Goal: Information Seeking & Learning: Learn about a topic

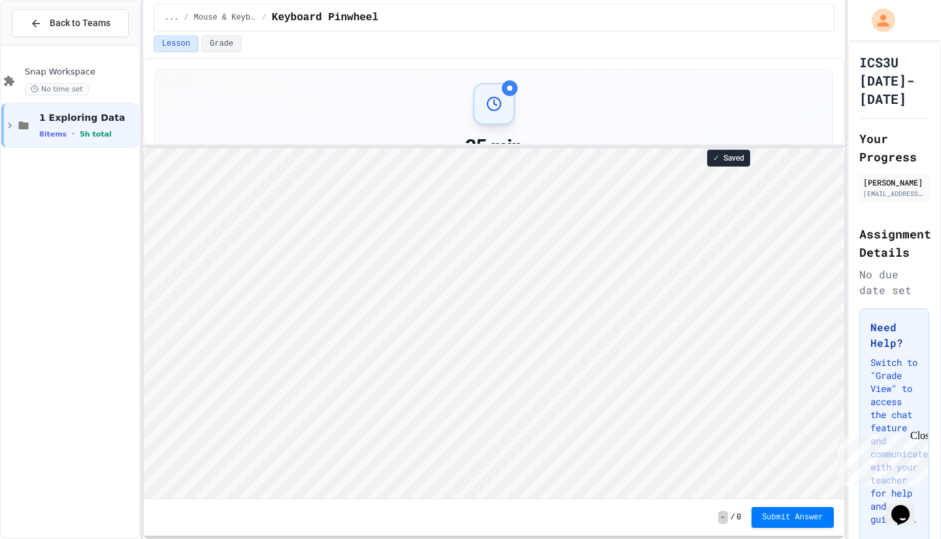
scroll to position [1, 0]
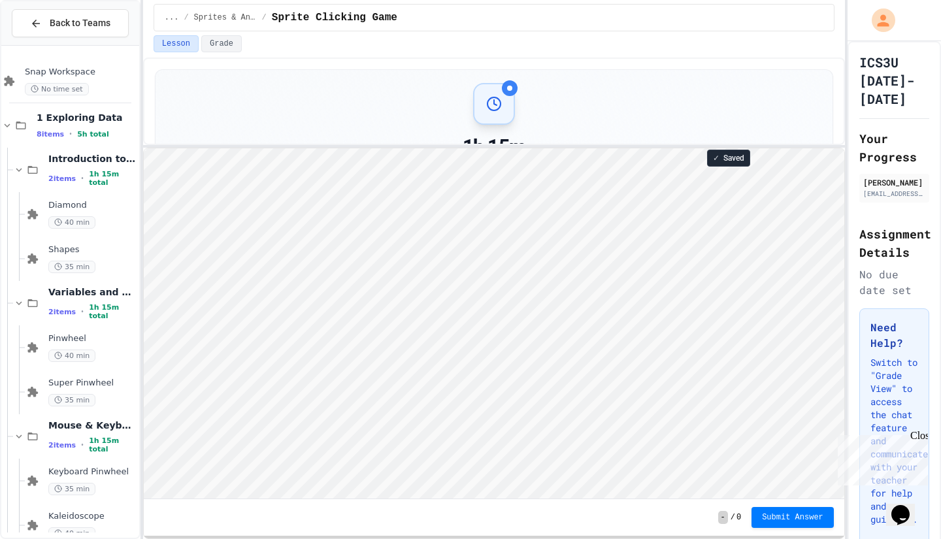
scroll to position [1, 0]
click at [784, 518] on span "Submit Answer" at bounding box center [792, 516] width 61 height 10
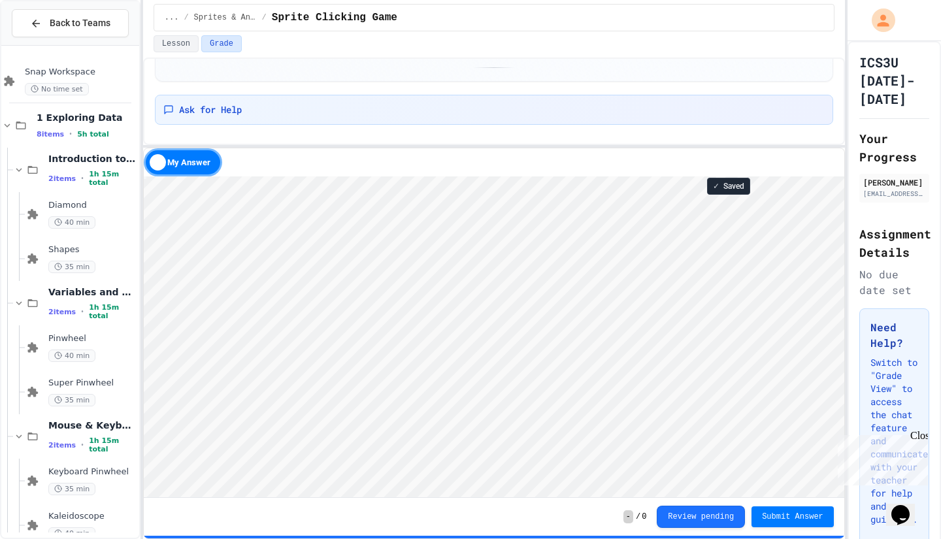
scroll to position [113, 0]
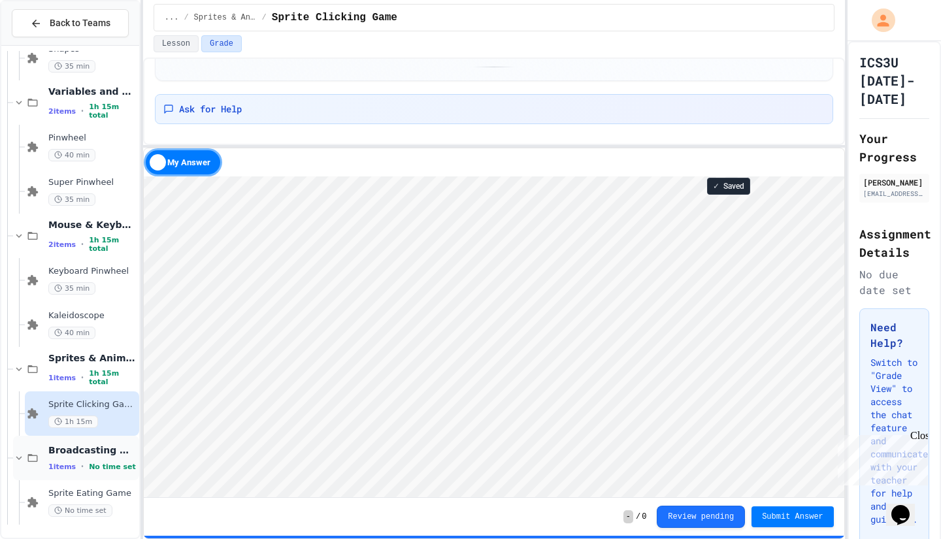
click at [89, 466] on span "No time set" at bounding box center [112, 467] width 47 height 8
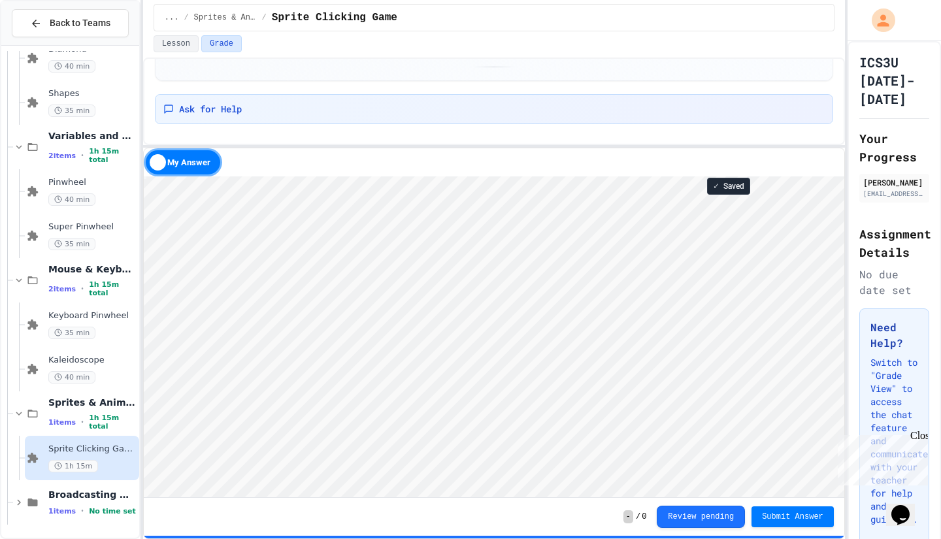
scroll to position [141, 0]
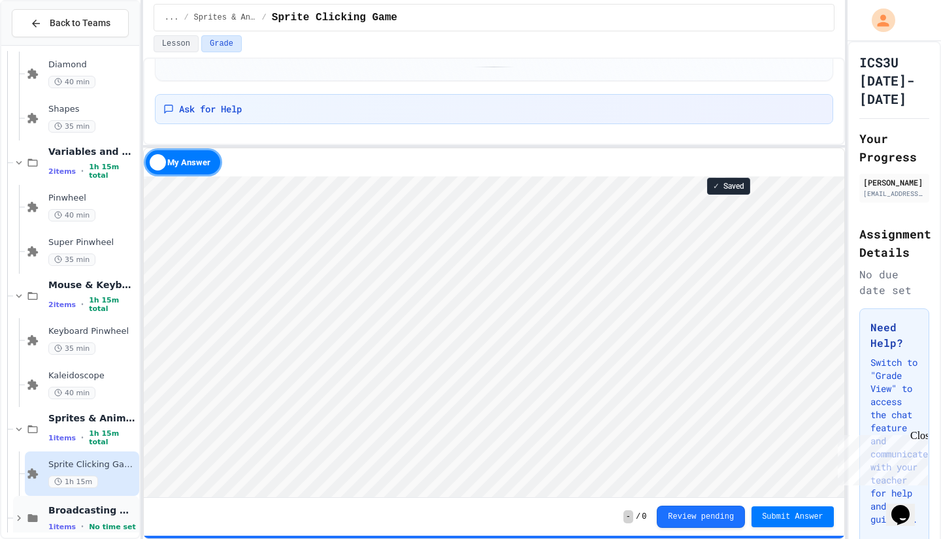
click at [93, 510] on span "Broadcasting & Cloning" at bounding box center [92, 511] width 88 height 12
click at [101, 428] on div "Sprites & Animation 1 items • 1h 15m total" at bounding box center [92, 429] width 88 height 35
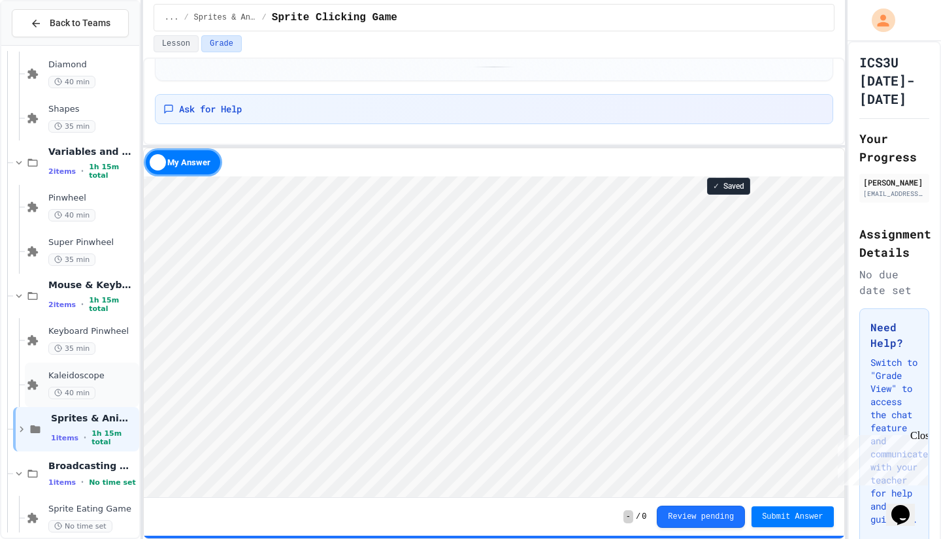
click at [88, 368] on div "Kaleidoscope 40 min" at bounding box center [82, 385] width 114 height 44
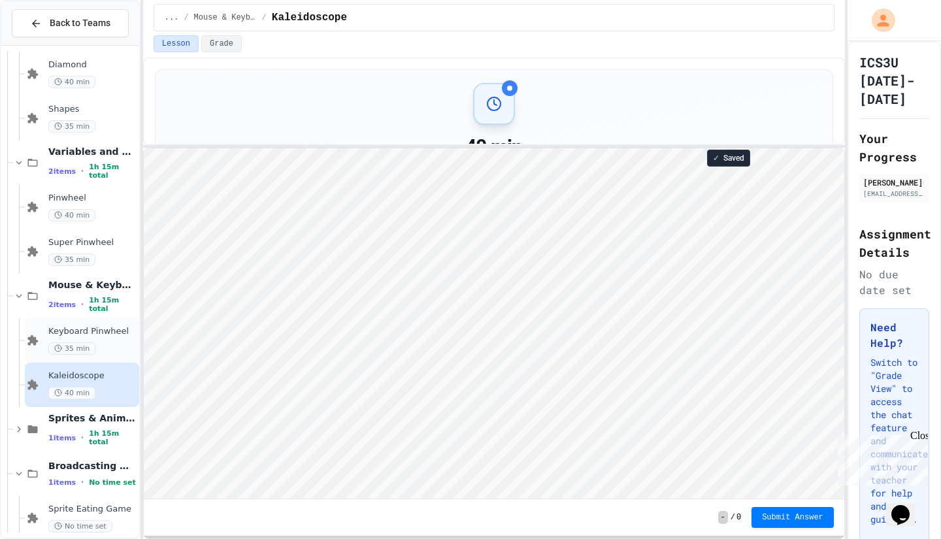
click at [93, 339] on div "Keyboard Pinwheel 35 min" at bounding box center [92, 340] width 88 height 29
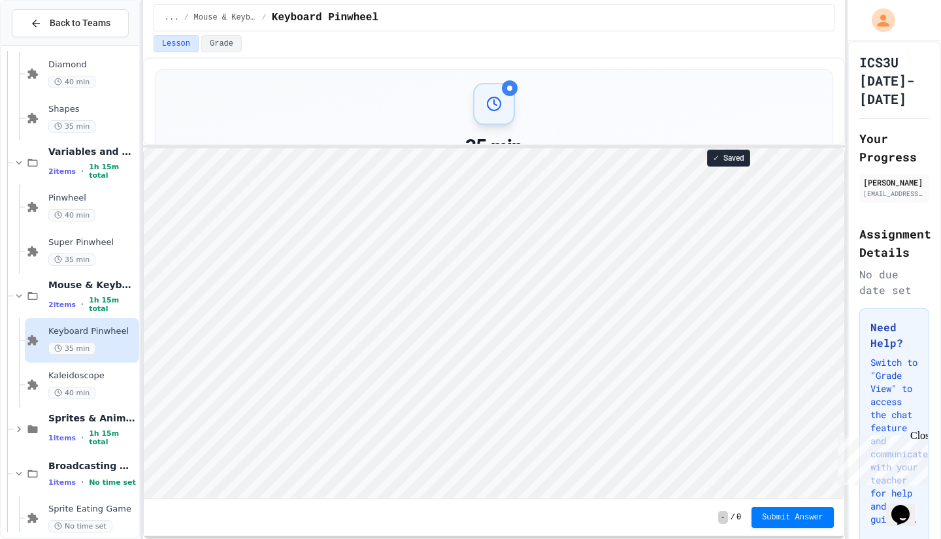
scroll to position [1, 0]
click at [73, 305] on div "2 items • 1h 15m total" at bounding box center [92, 304] width 88 height 17
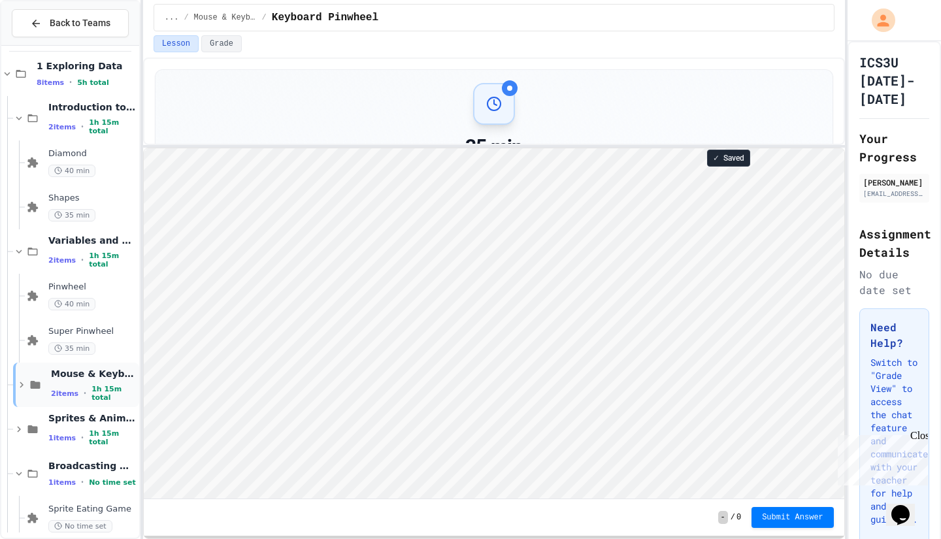
click at [73, 366] on div "Mouse & Keyboard 2 items • 1h 15m total" at bounding box center [76, 385] width 126 height 44
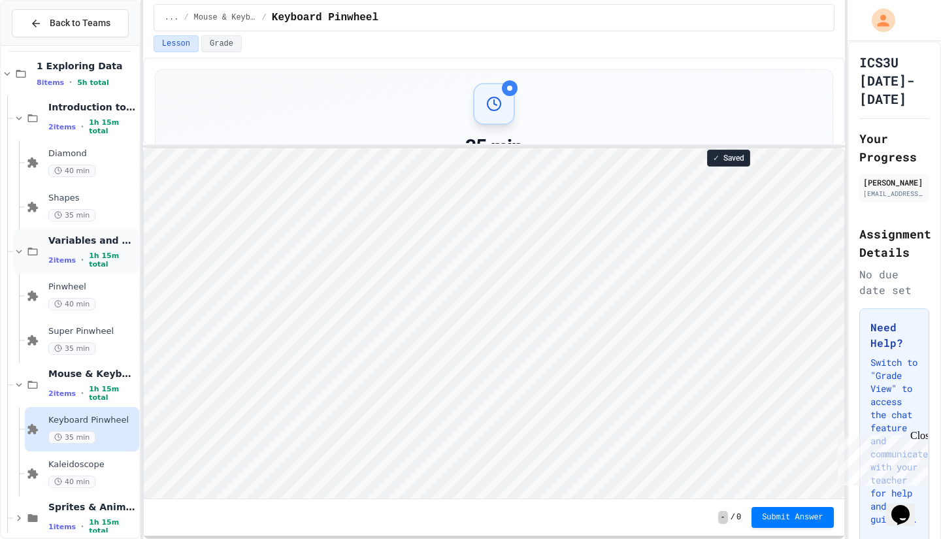
click at [103, 266] on div "Variables and Blocks 2 items • 1h 15m total" at bounding box center [76, 251] width 126 height 44
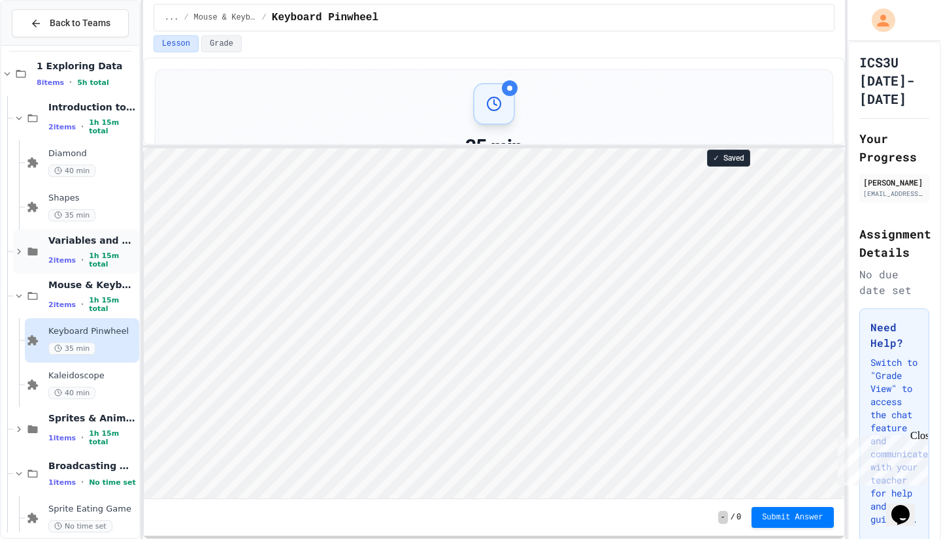
click at [92, 259] on span "1h 15m total" at bounding box center [113, 260] width 48 height 17
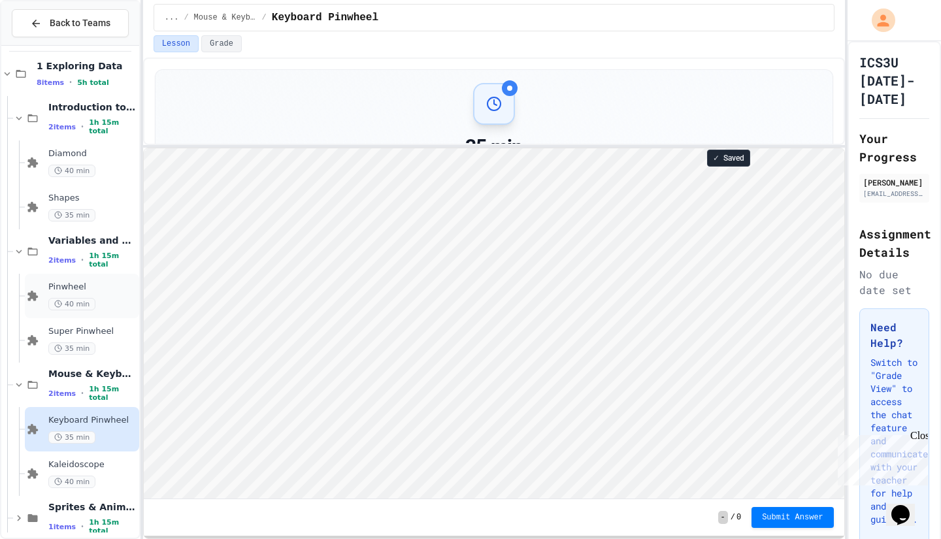
click at [88, 286] on span "Pinwheel" at bounding box center [92, 287] width 88 height 11
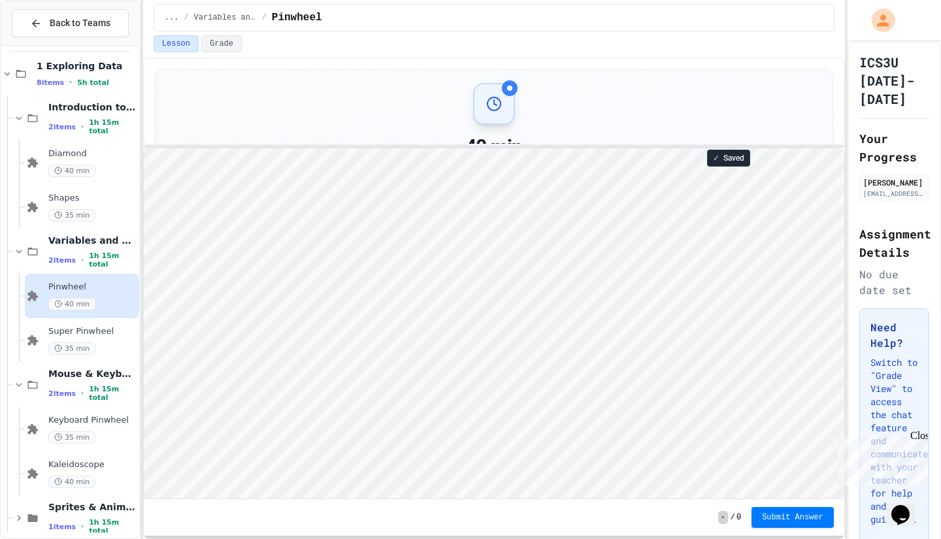
scroll to position [1, 3]
type textarea "*"
type textarea "****"
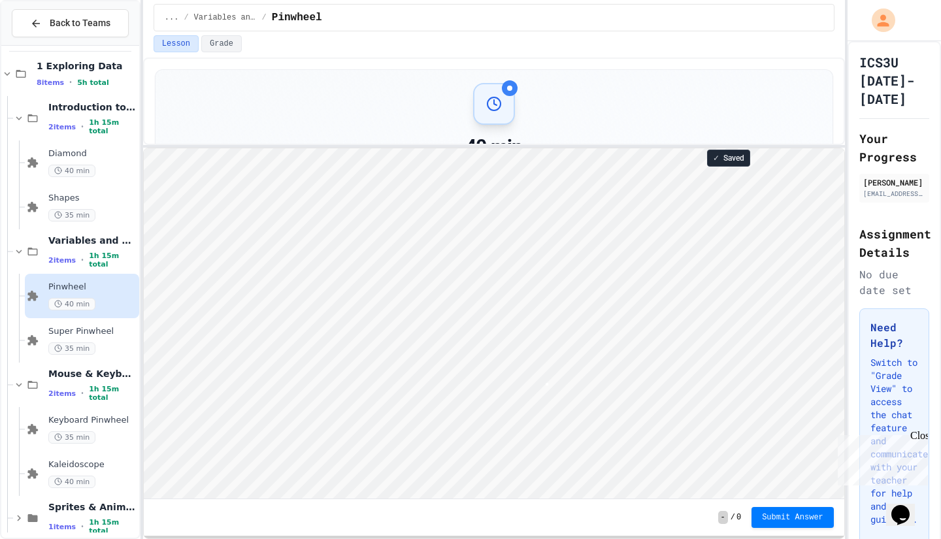
scroll to position [1, 0]
click at [122, 346] on div "35 min" at bounding box center [92, 349] width 88 height 12
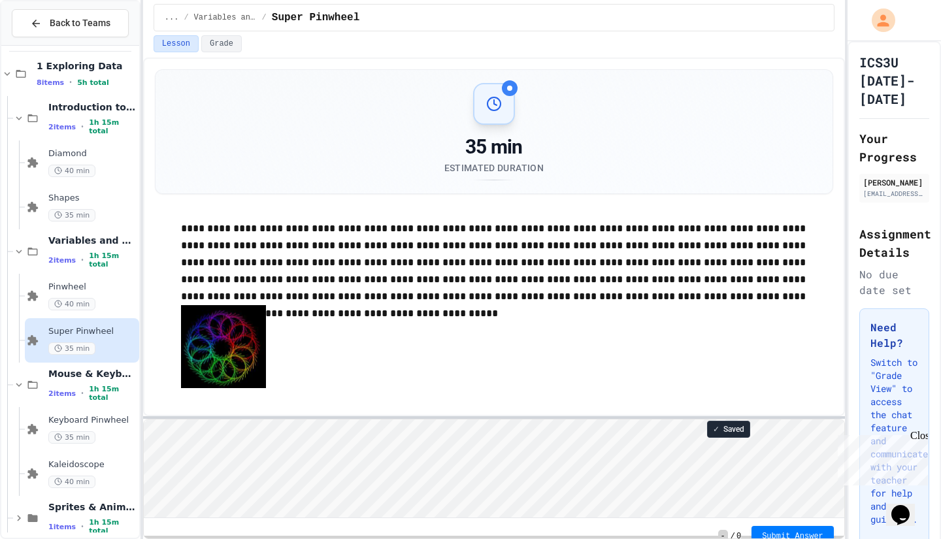
click at [540, 418] on div at bounding box center [494, 417] width 702 height 3
click at [103, 295] on div "Pinwheel 40 min" at bounding box center [92, 296] width 88 height 29
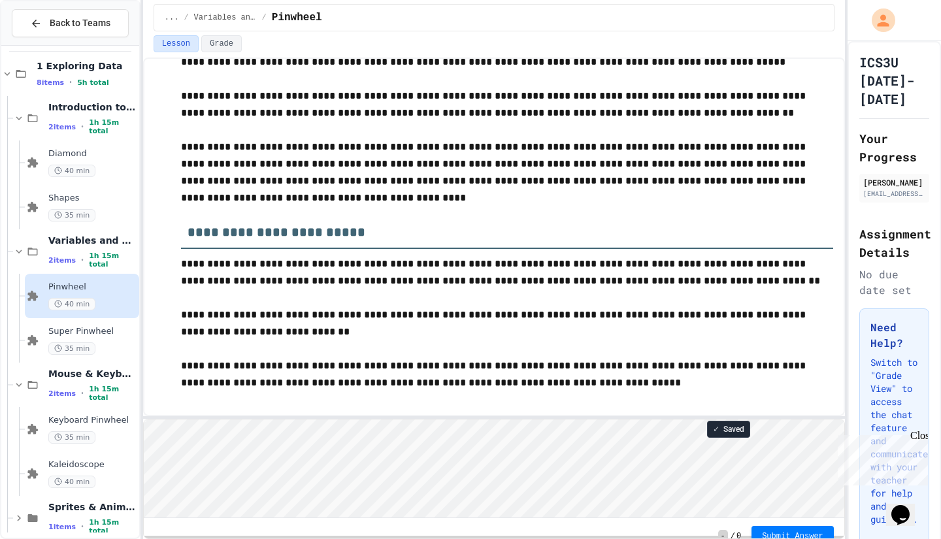
scroll to position [1, 0]
click at [544, 420] on html "Loading project... ! Error Loading Project There was an error loading the proje…" at bounding box center [493, 420] width 701 height 0
click at [524, 420] on html "Loading project... ! Error Loading Project There was an error loading the proje…" at bounding box center [493, 420] width 701 height 0
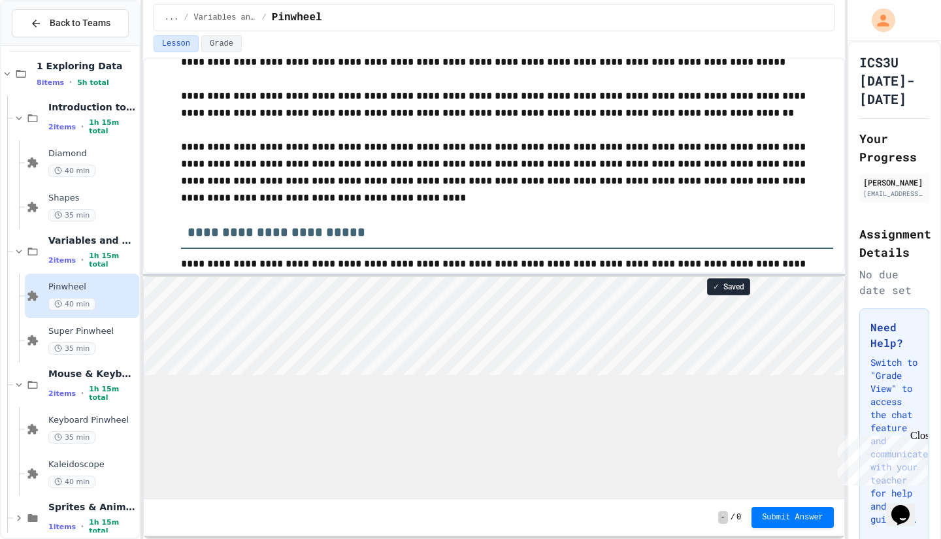
click at [537, 274] on div at bounding box center [494, 275] width 702 height 3
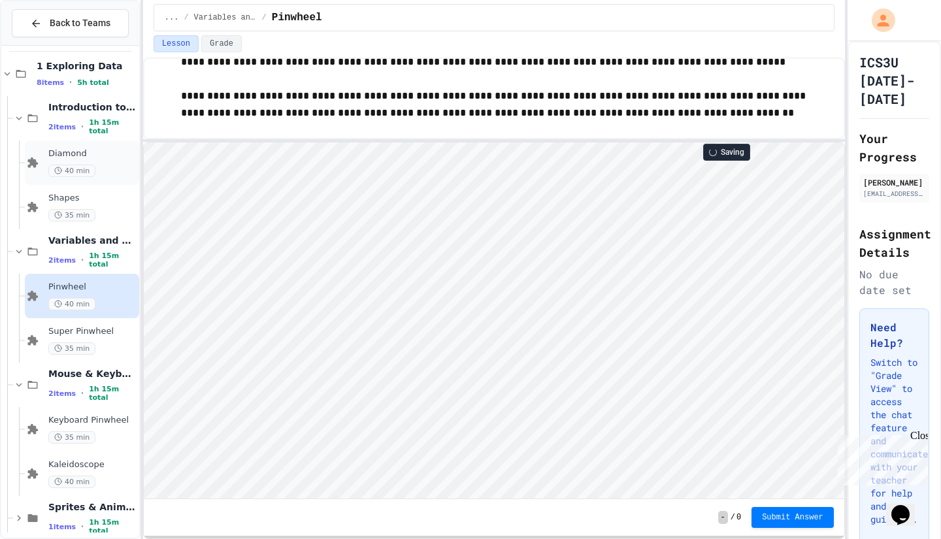
scroll to position [0, 0]
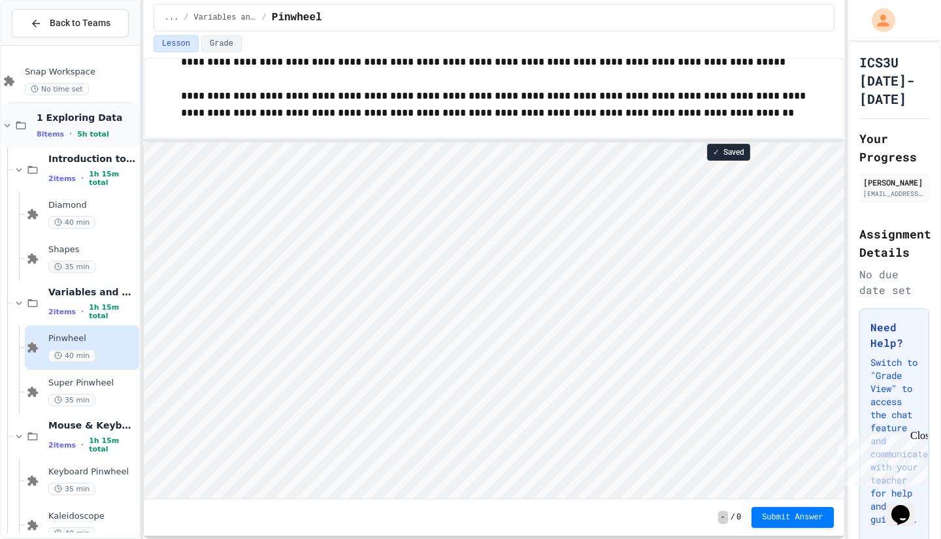
click at [93, 126] on div "1 Exploring Data 8 items • 5h total" at bounding box center [87, 125] width 100 height 27
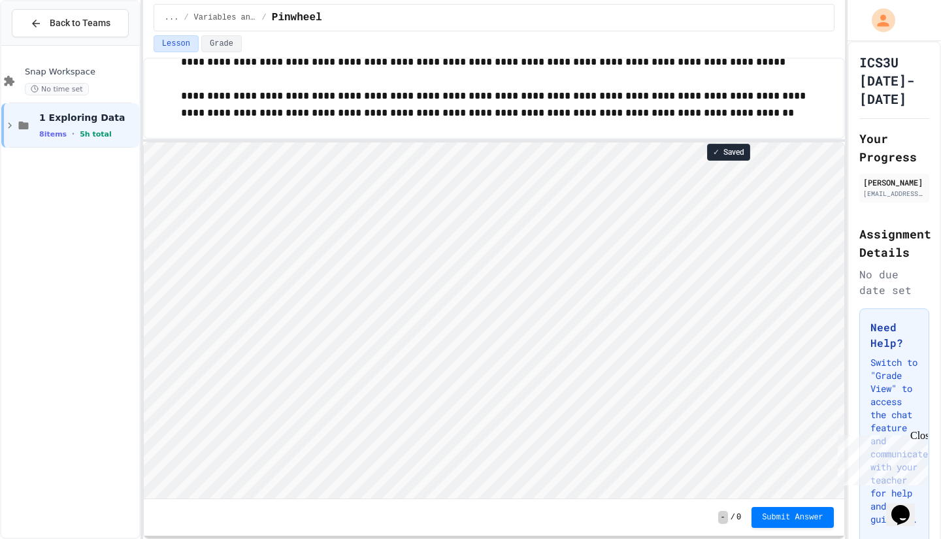
click at [93, 126] on div "1 Exploring Data 8 items • 5h total" at bounding box center [87, 125] width 97 height 27
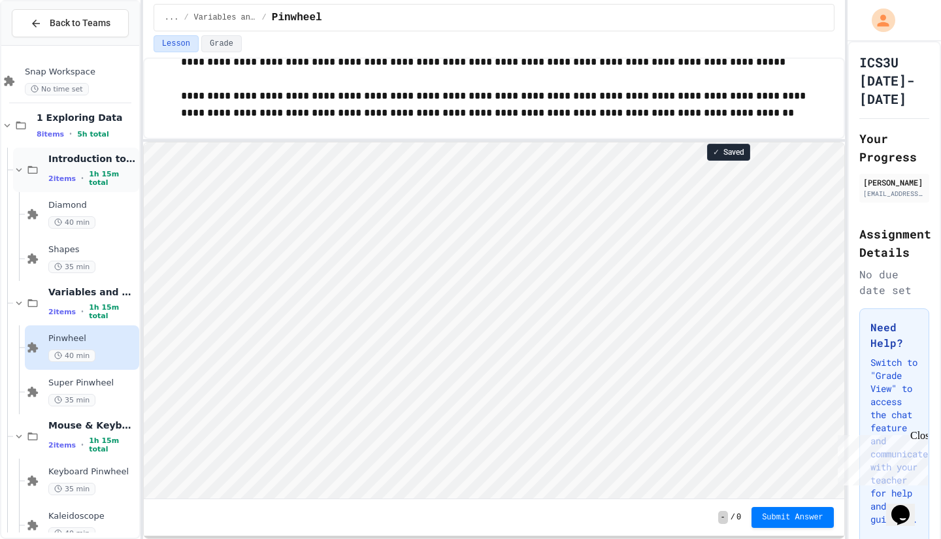
click at [95, 175] on span "1h 15m total" at bounding box center [113, 178] width 48 height 17
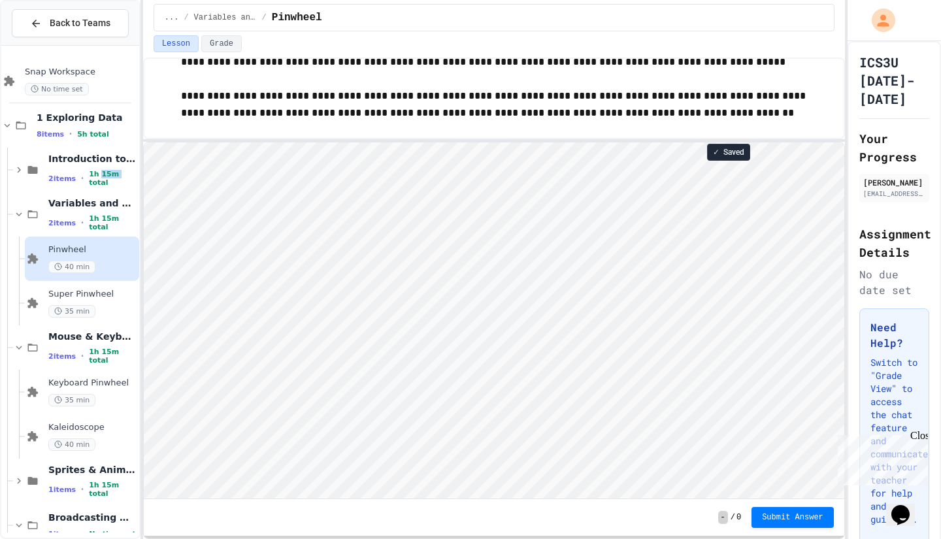
click at [95, 175] on span "1h 15m total" at bounding box center [113, 178] width 48 height 17
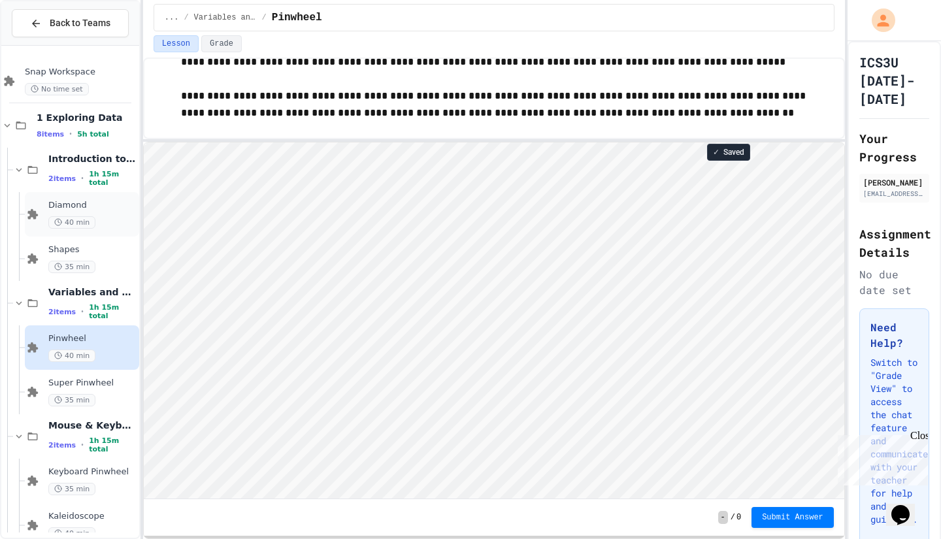
click at [98, 212] on div "Diamond 40 min" at bounding box center [92, 214] width 88 height 29
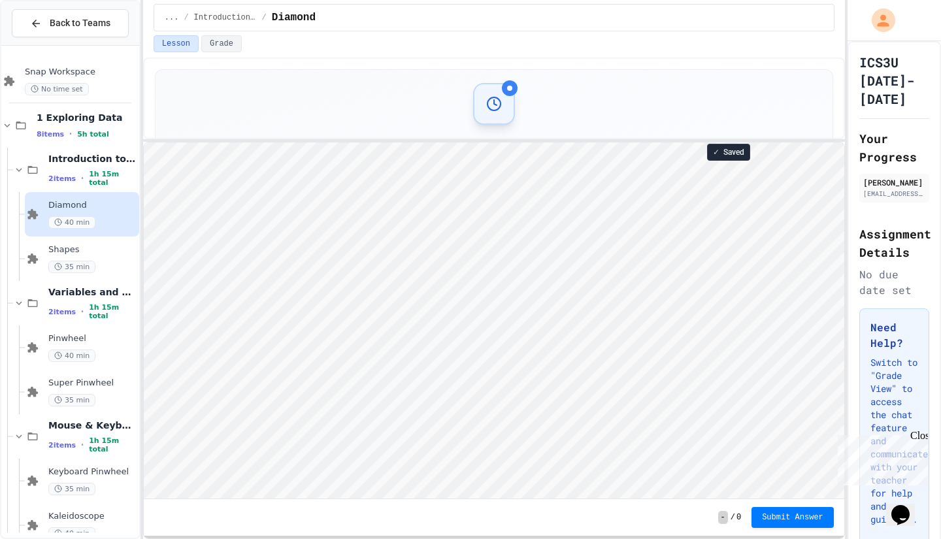
scroll to position [1, 0]
click at [788, 517] on span "Submit Answer" at bounding box center [792, 516] width 61 height 10
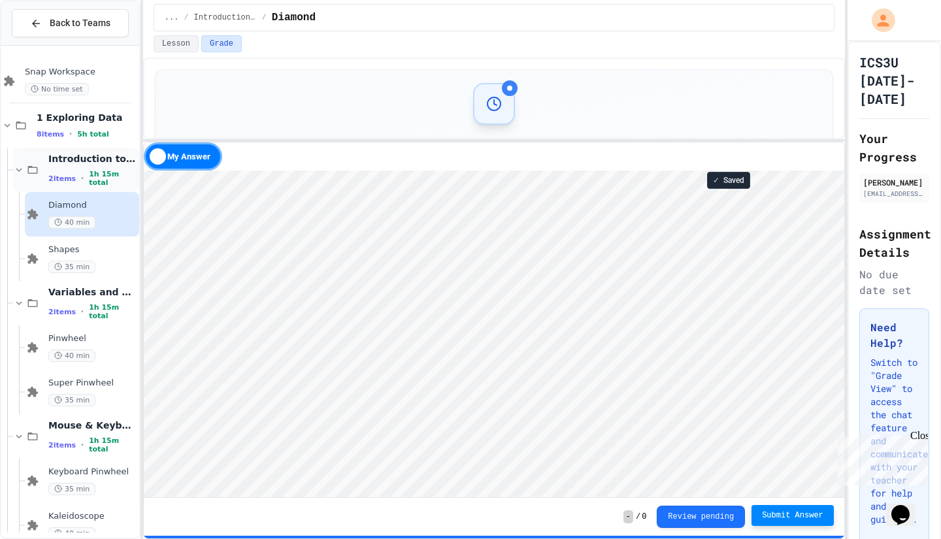
click at [82, 158] on span "Introduction to Snap" at bounding box center [92, 159] width 88 height 12
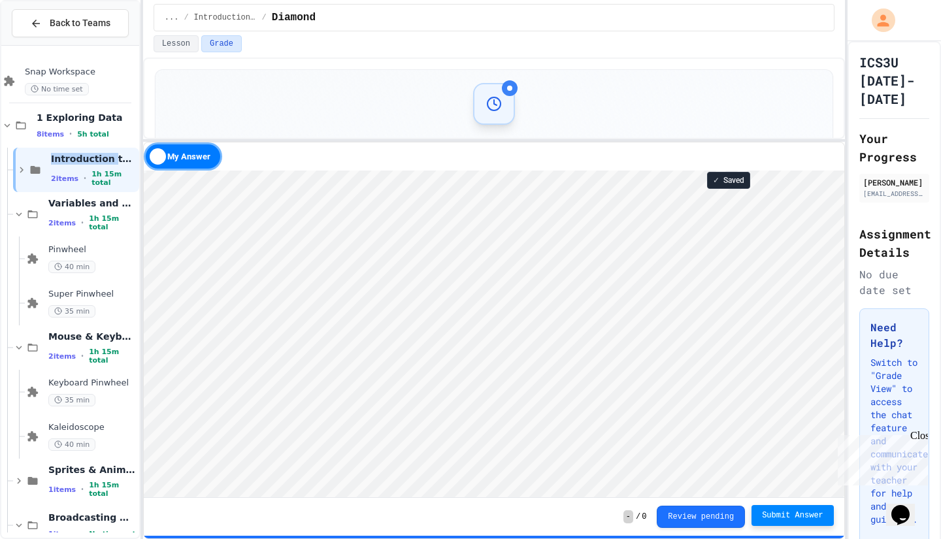
click at [82, 158] on span "Introduction to Snap" at bounding box center [94, 159] width 86 height 12
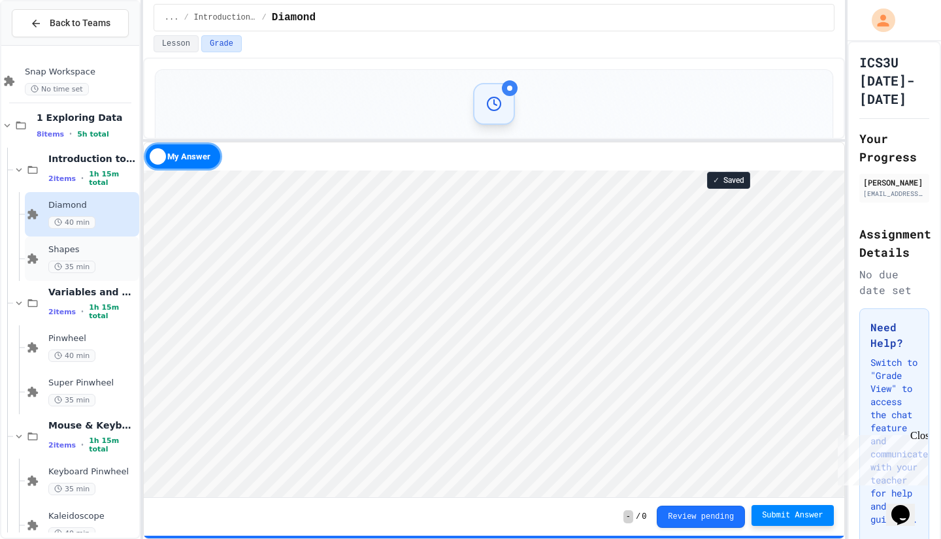
click at [86, 256] on div "Shapes 35 min" at bounding box center [92, 258] width 88 height 29
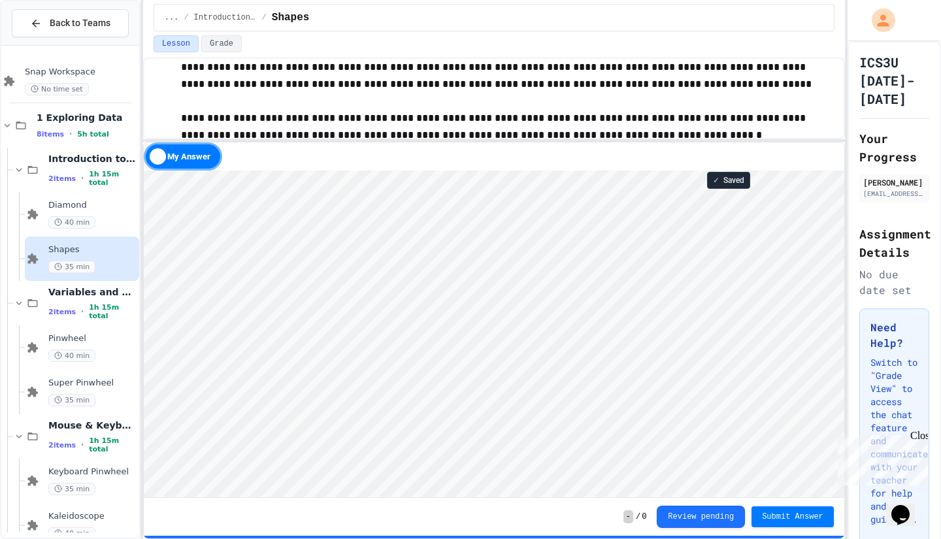
scroll to position [190, 0]
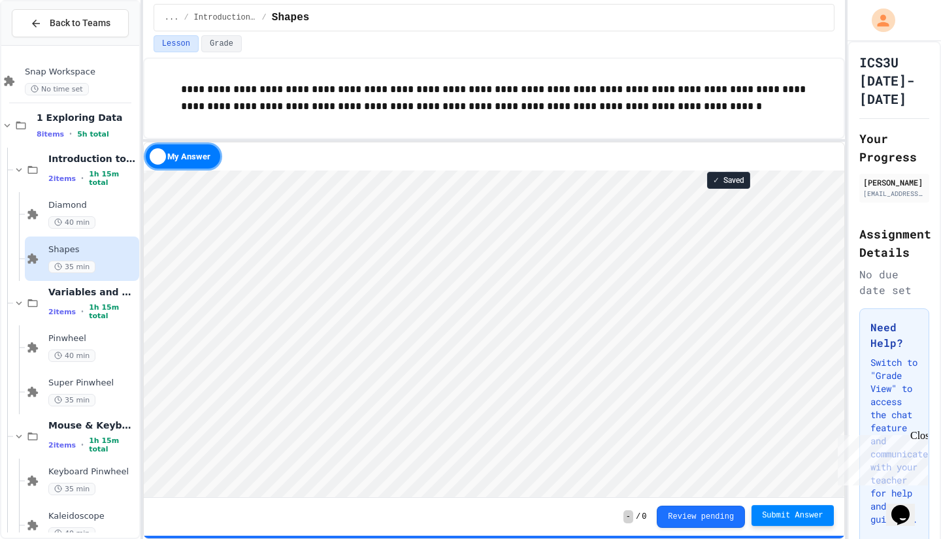
click at [810, 513] on span "Submit Answer" at bounding box center [792, 516] width 61 height 10
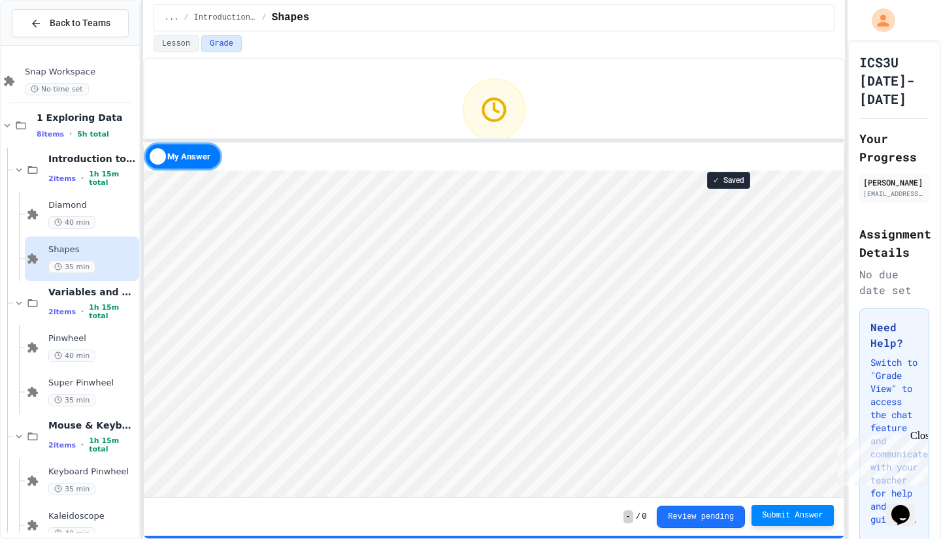
click at [633, 110] on div "Waiting for Review Your submission has been received and is pending review." at bounding box center [494, 136] width 678 height 131
click at [181, 46] on button "Lesson" at bounding box center [176, 43] width 45 height 17
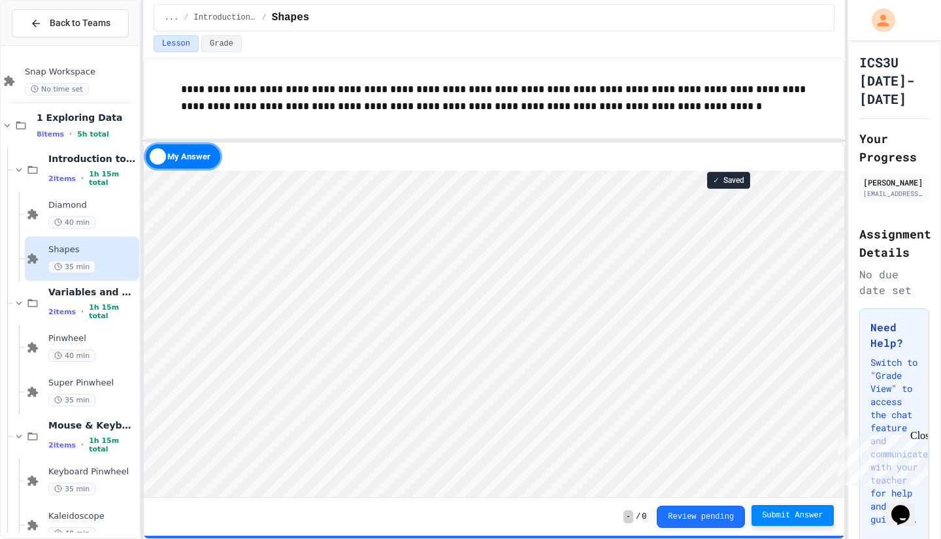
scroll to position [190, 0]
click at [222, 44] on button "Grade" at bounding box center [221, 43] width 41 height 17
